Goal: Task Accomplishment & Management: Complete application form

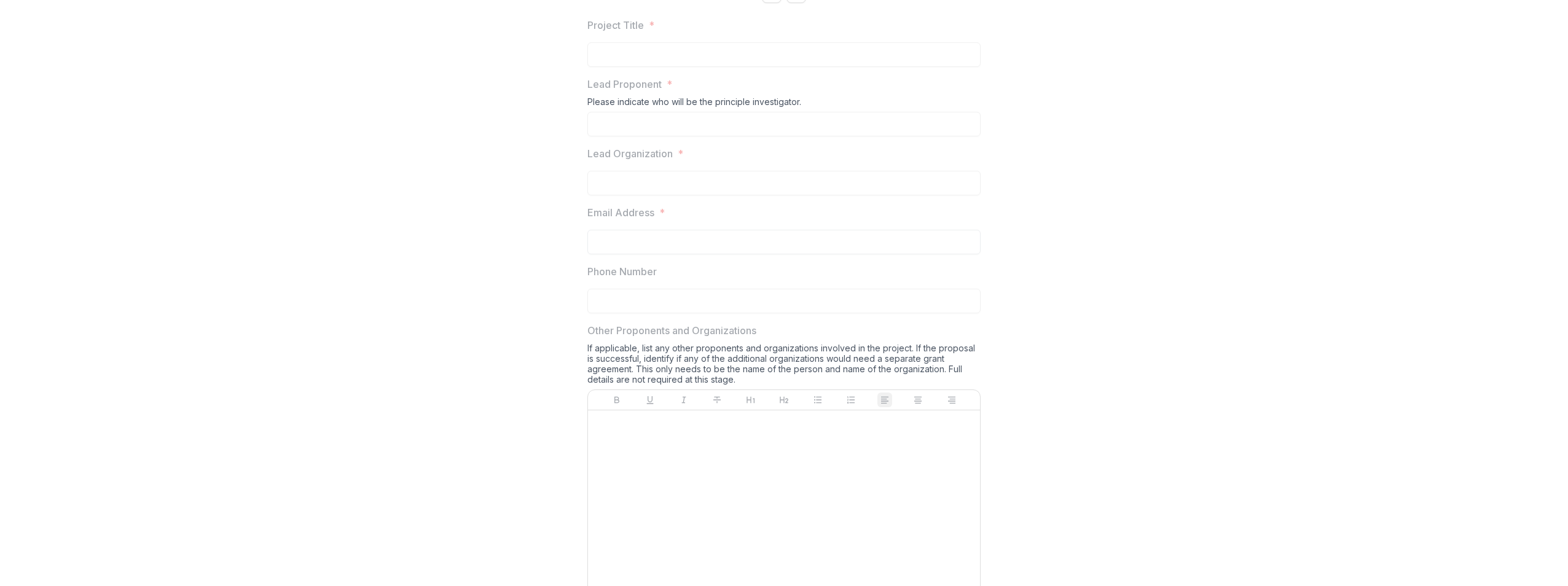
scroll to position [246, 0]
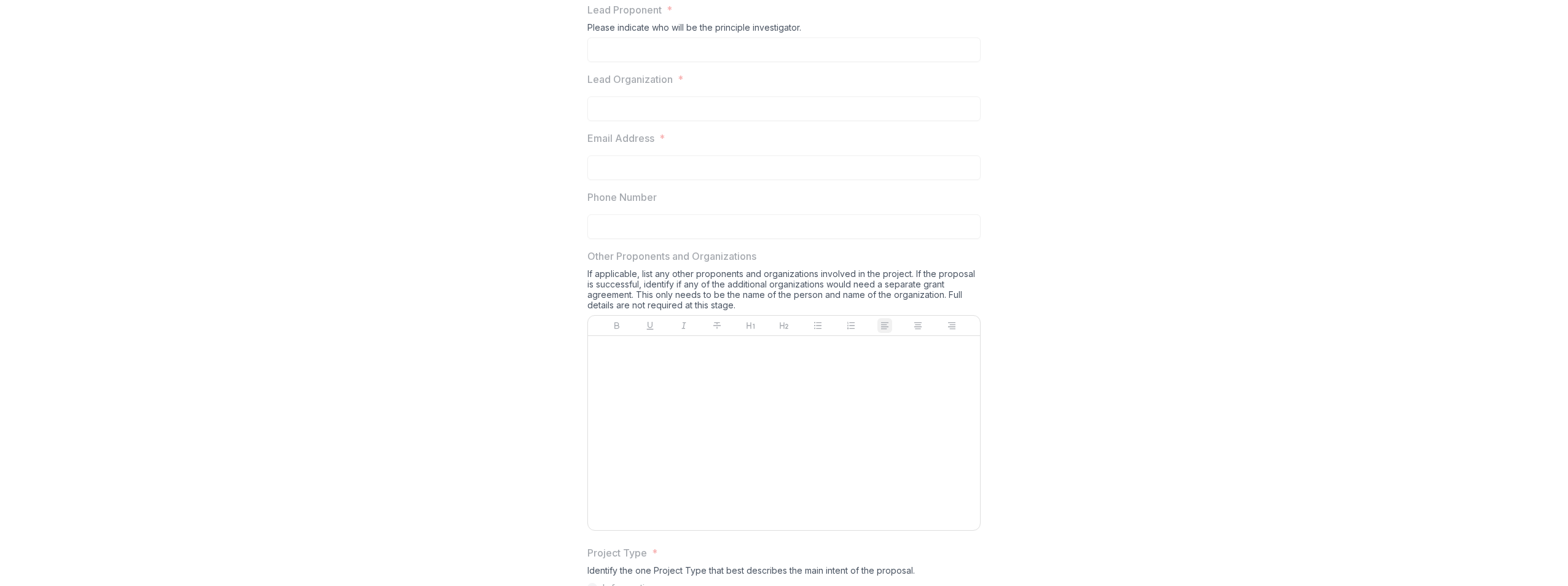
click at [682, 354] on p at bounding box center [784, 348] width 382 height 14
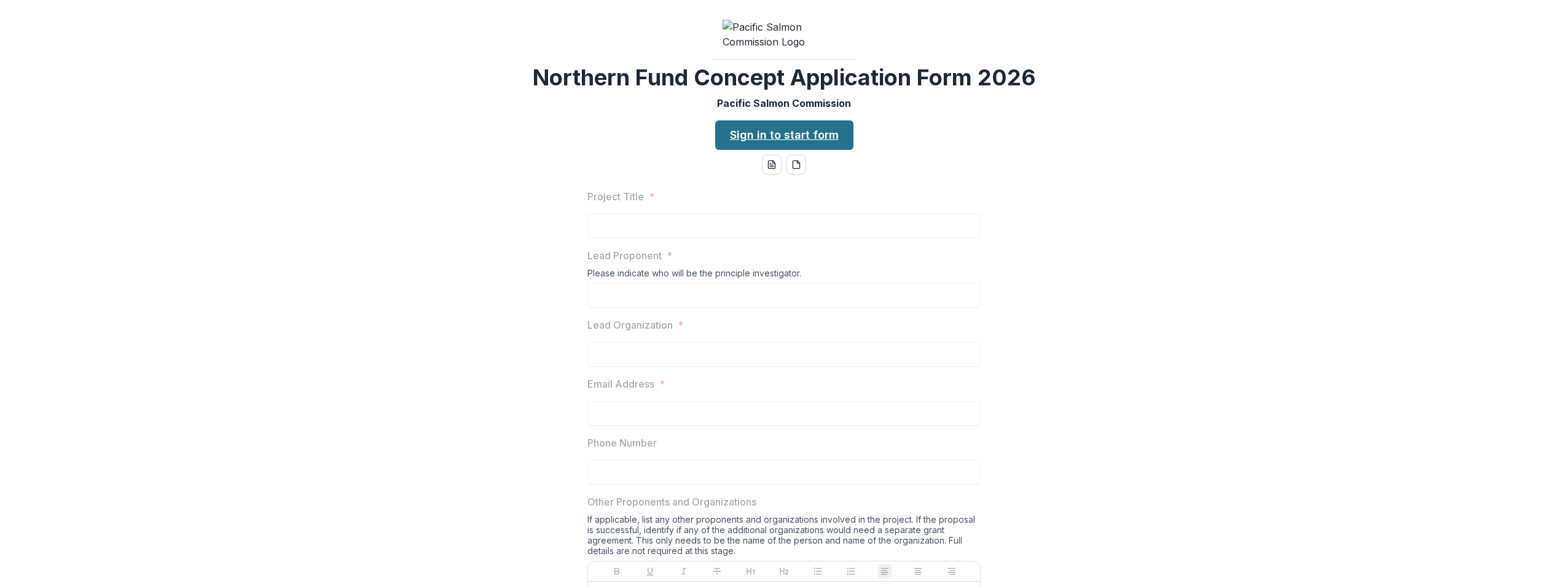
click at [811, 150] on link "Sign in to start form" at bounding box center [784, 135] width 138 height 30
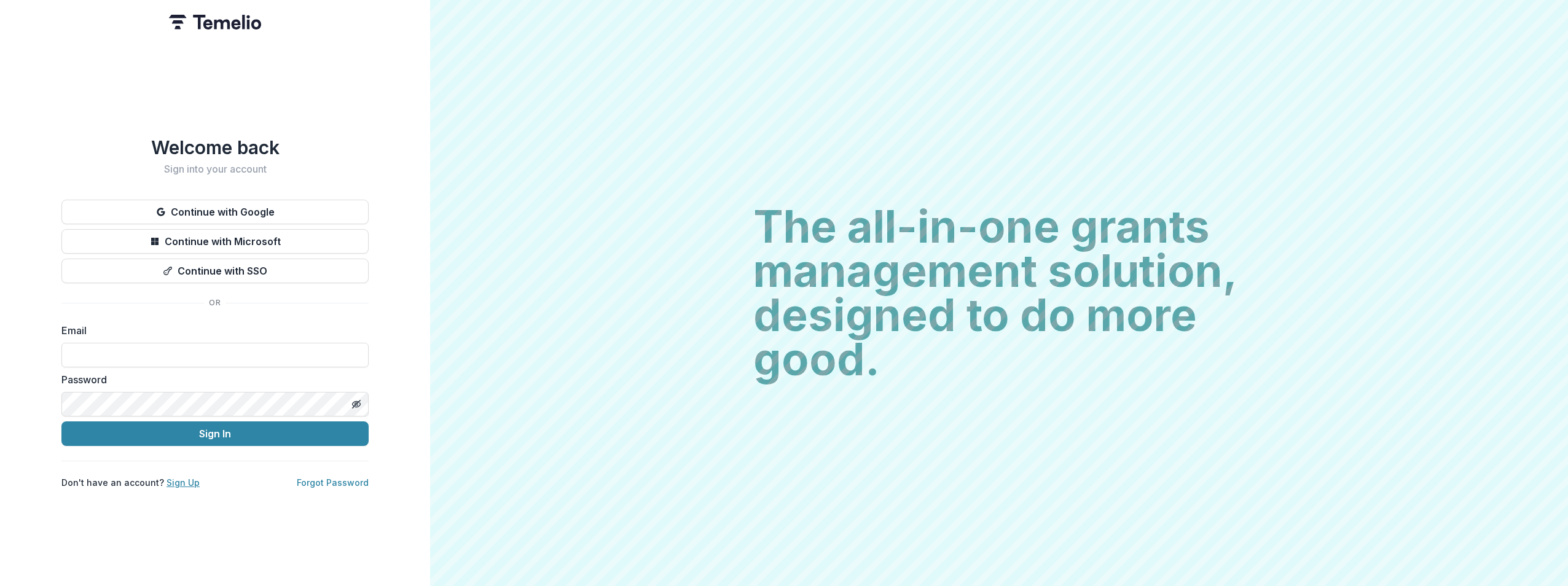
click at [176, 477] on link "Sign Up" at bounding box center [183, 482] width 33 height 10
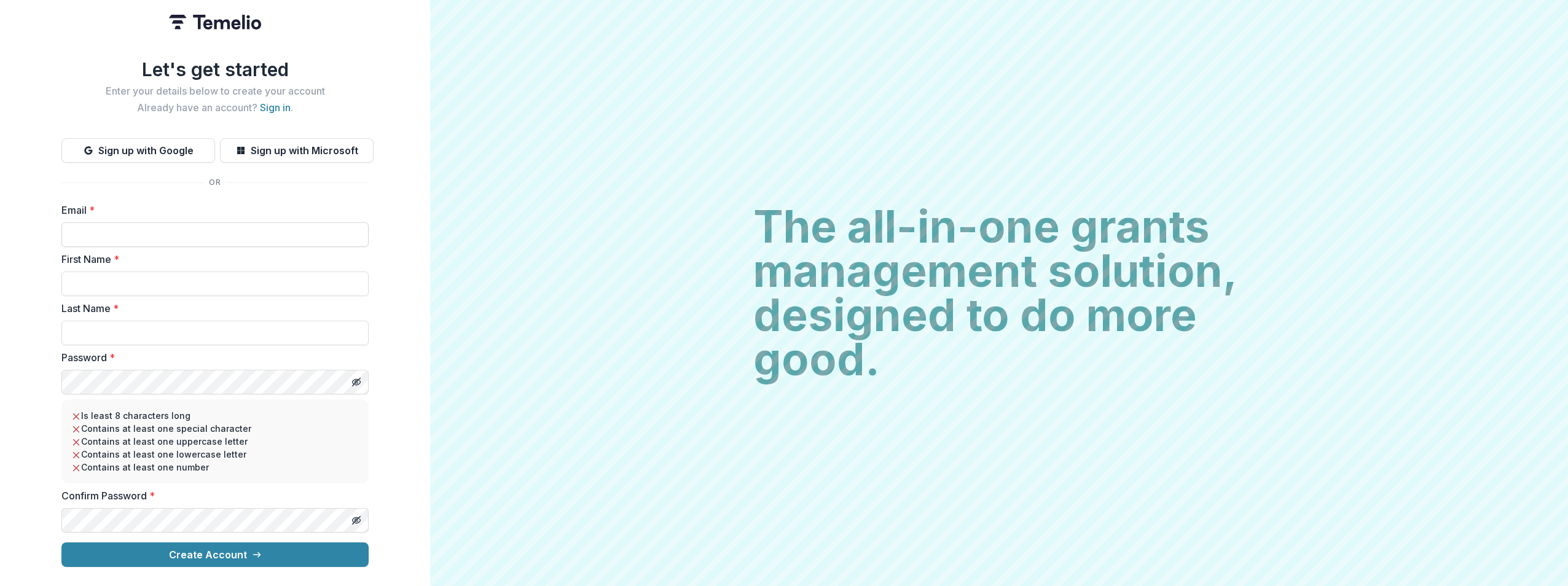
click at [117, 229] on input "Email *" at bounding box center [215, 235] width 307 height 25
